Goal: Check status: Check status

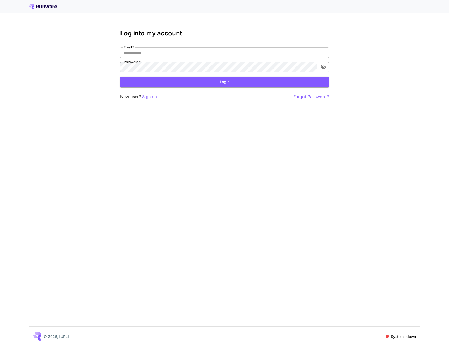
click at [227, 58] on div "Email   * Email   * Password   * Password   *" at bounding box center [224, 59] width 209 height 25
click at [227, 55] on input "Email   *" at bounding box center [224, 52] width 209 height 10
click at [0, 346] on com-1password-button at bounding box center [0, 346] width 0 height 0
type input "**********"
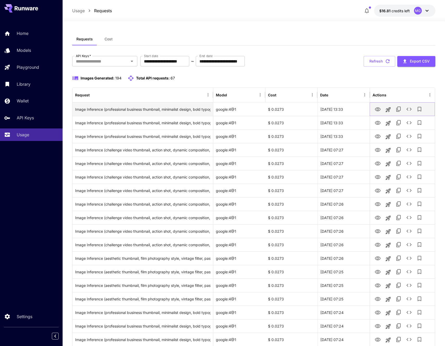
click at [377, 108] on icon "View Image" at bounding box center [378, 109] width 6 height 6
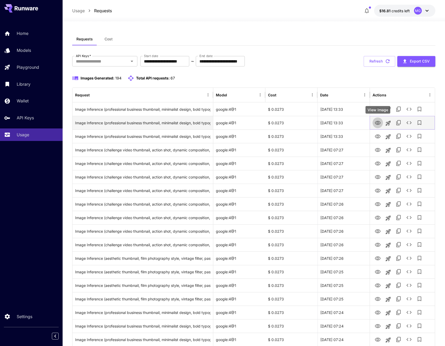
click at [379, 121] on icon "View Image" at bounding box center [378, 123] width 6 height 6
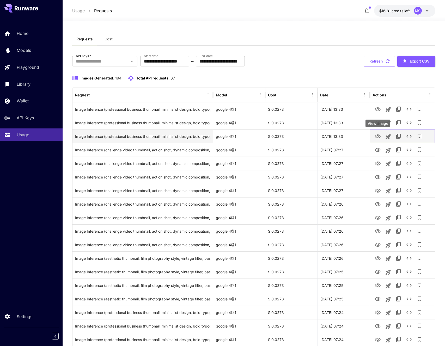
click at [377, 139] on icon "View Image" at bounding box center [378, 137] width 6 height 6
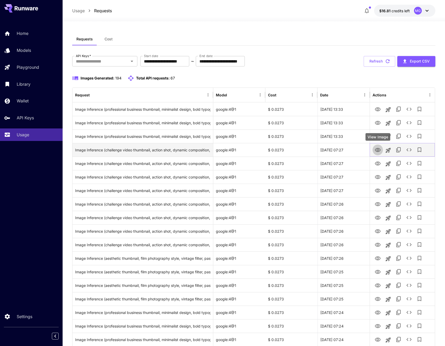
click at [377, 148] on icon "View Image" at bounding box center [378, 150] width 6 height 4
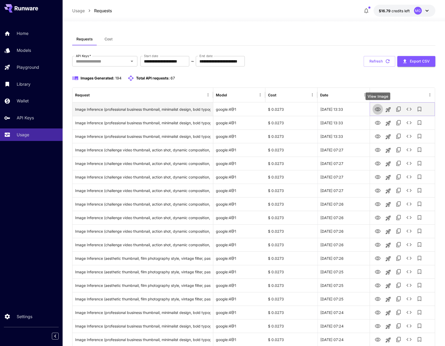
click at [377, 109] on icon "View Image" at bounding box center [378, 109] width 6 height 4
